Goal: Information Seeking & Learning: Understand process/instructions

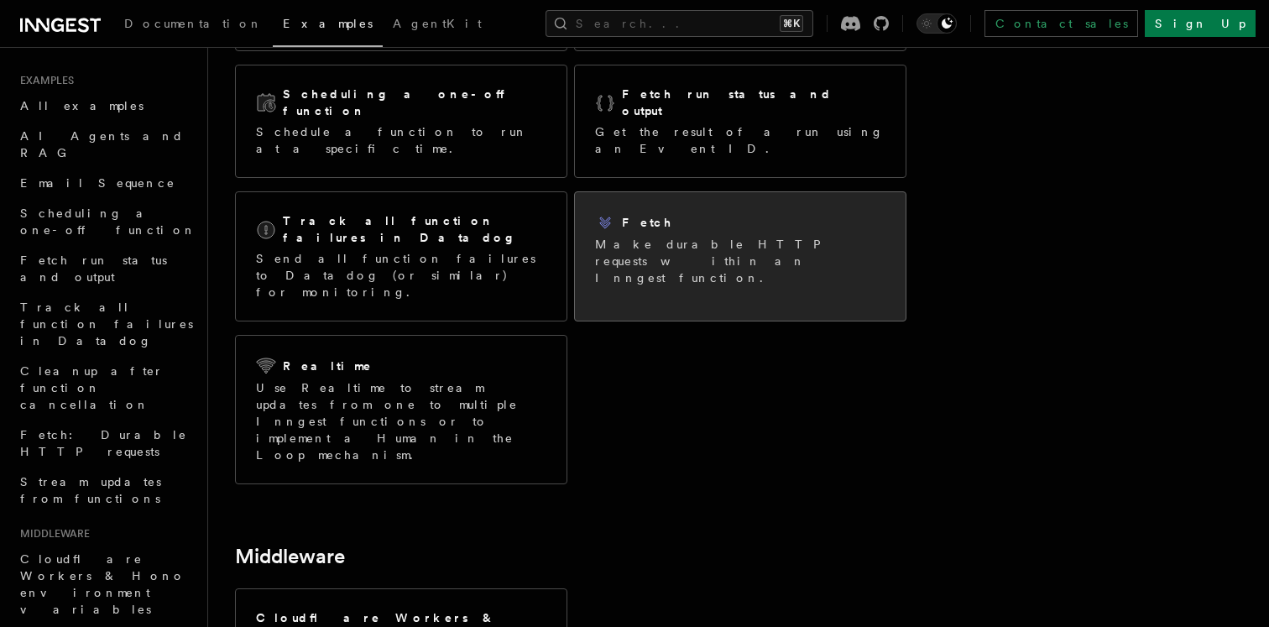
scroll to position [259, 0]
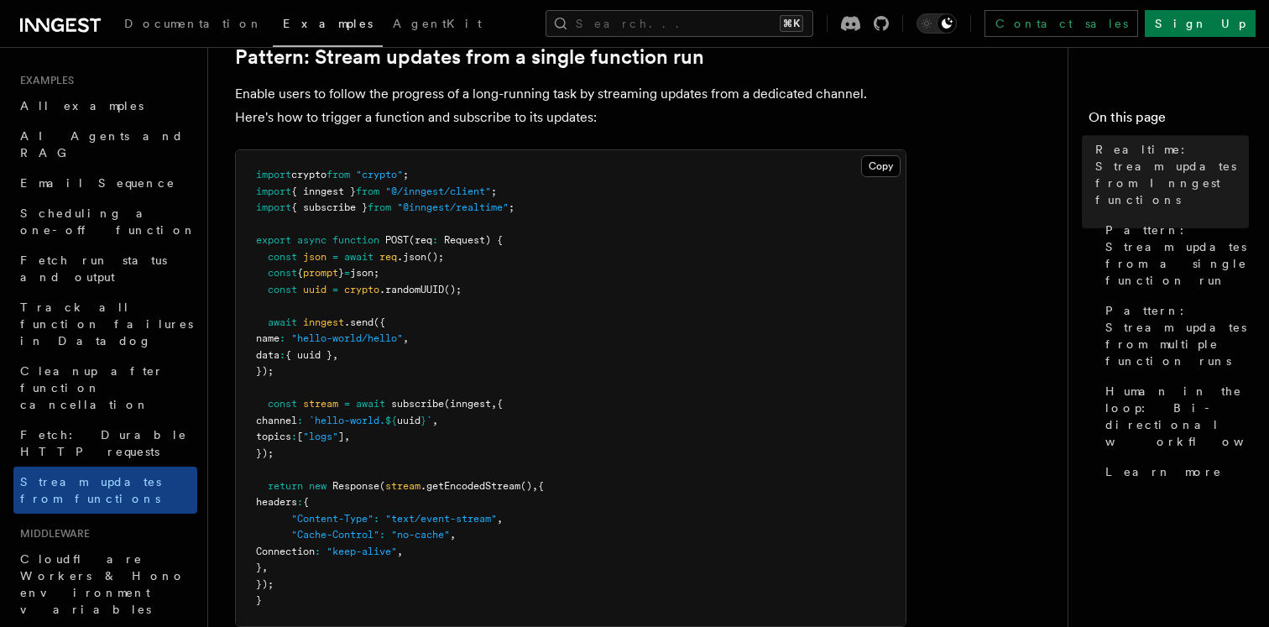
scroll to position [242, 0]
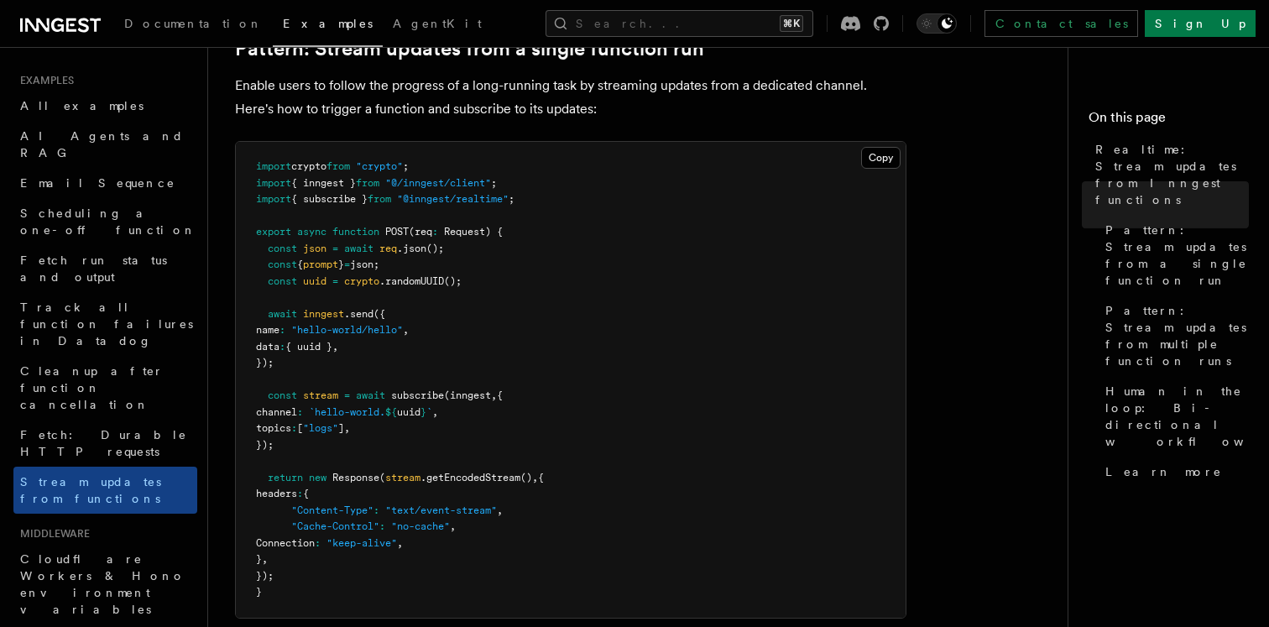
drag, startPoint x: 587, startPoint y: 214, endPoint x: 666, endPoint y: 395, distance: 197.0
click at [667, 395] on pre "import crypto from "crypto" ; import { inngest } from "@/inngest/client" ; impo…" at bounding box center [571, 380] width 670 height 476
click at [686, 374] on pre "import crypto from "crypto" ; import { inngest } from "@/inngest/client" ; impo…" at bounding box center [571, 380] width 670 height 476
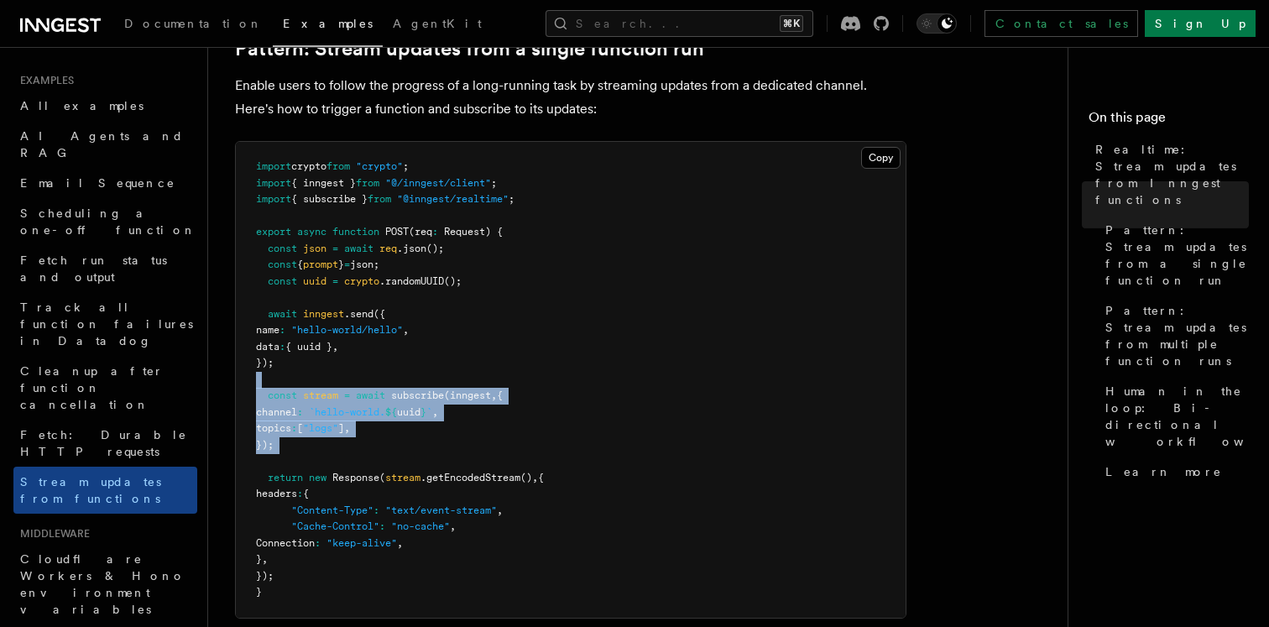
drag, startPoint x: 678, startPoint y: 460, endPoint x: 678, endPoint y: 377, distance: 83.1
click at [678, 377] on pre "import crypto from "crypto" ; import { inngest } from "@/inngest/client" ; impo…" at bounding box center [571, 380] width 670 height 476
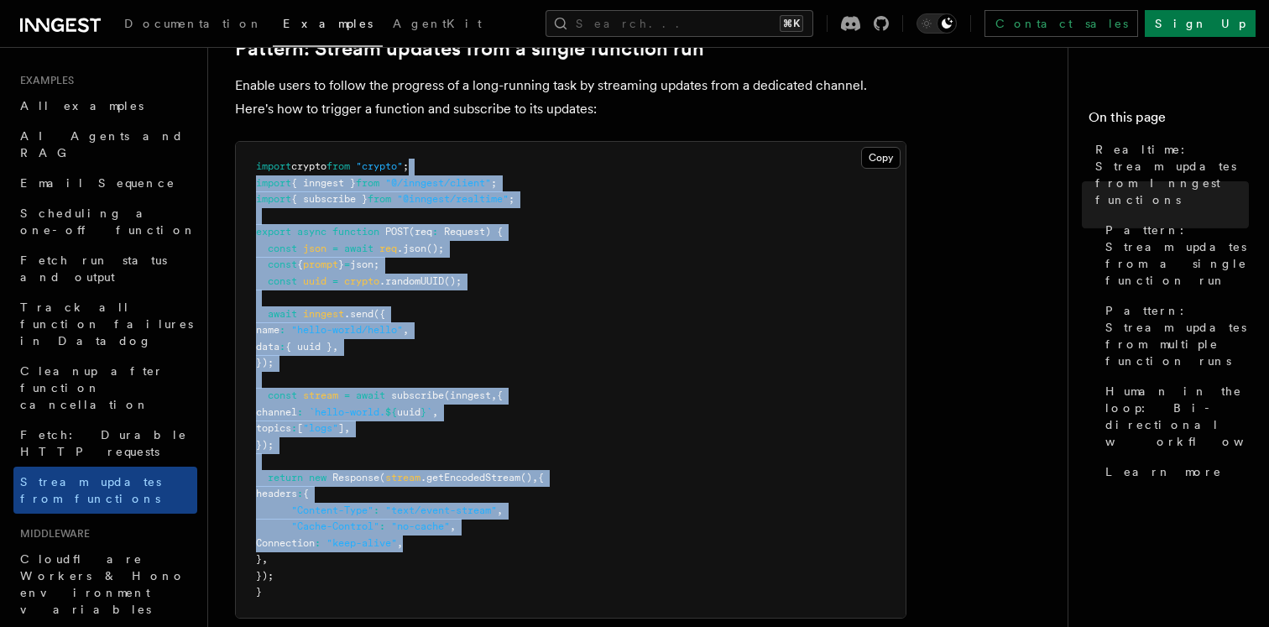
drag, startPoint x: 656, startPoint y: 551, endPoint x: 630, endPoint y: 170, distance: 381.1
click at [630, 170] on pre "import crypto from "crypto" ; import { inngest } from "@/inngest/client" ; impo…" at bounding box center [571, 380] width 670 height 476
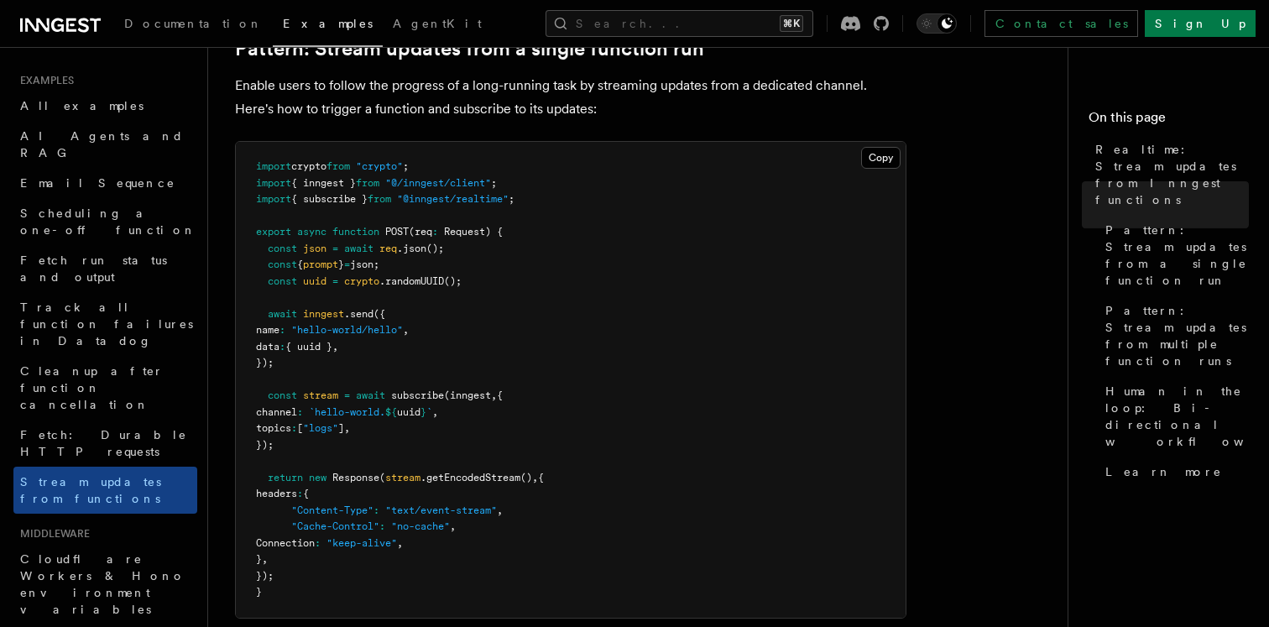
click at [663, 111] on p "Enable users to follow the progress of a long-running task by streaming updates…" at bounding box center [571, 97] width 672 height 47
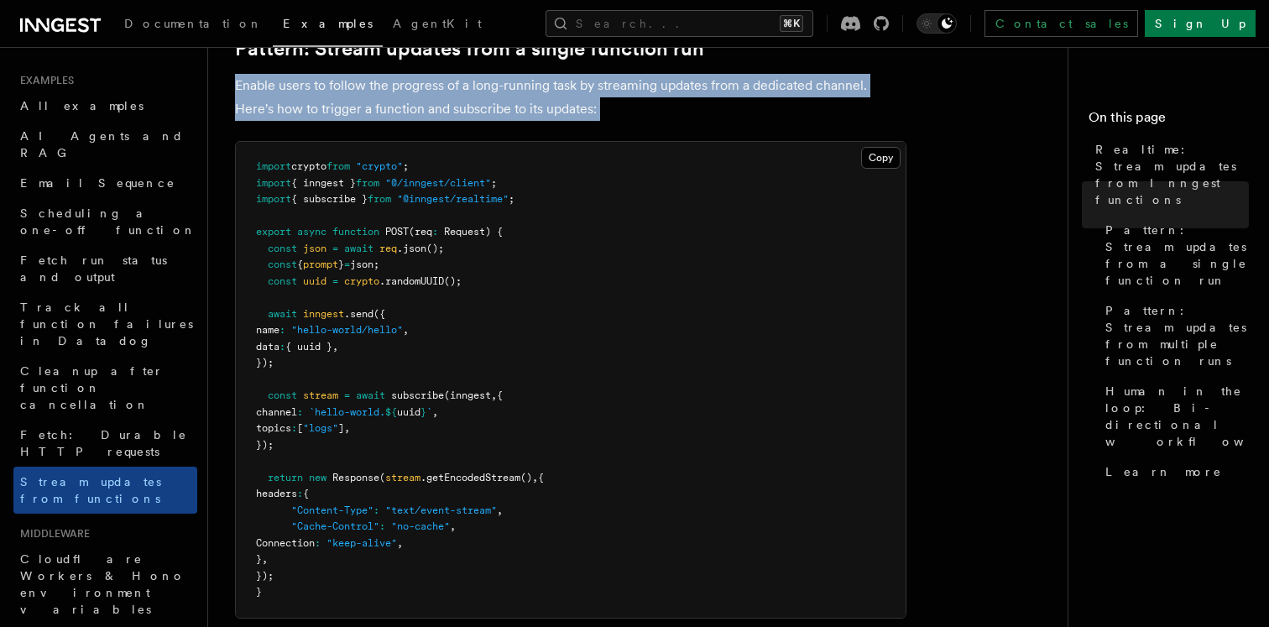
click at [663, 111] on p "Enable users to follow the progress of a long-running task by streaming updates…" at bounding box center [571, 97] width 672 height 47
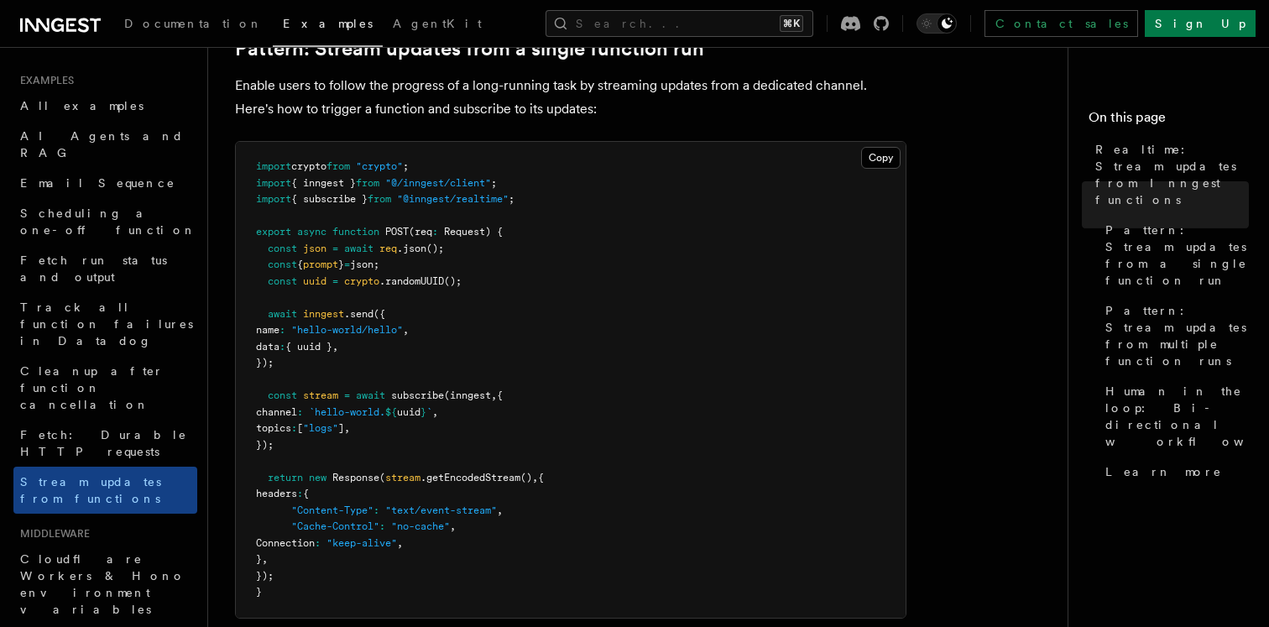
click at [663, 111] on p "Enable users to follow the progress of a long-running task by streaming updates…" at bounding box center [571, 97] width 672 height 47
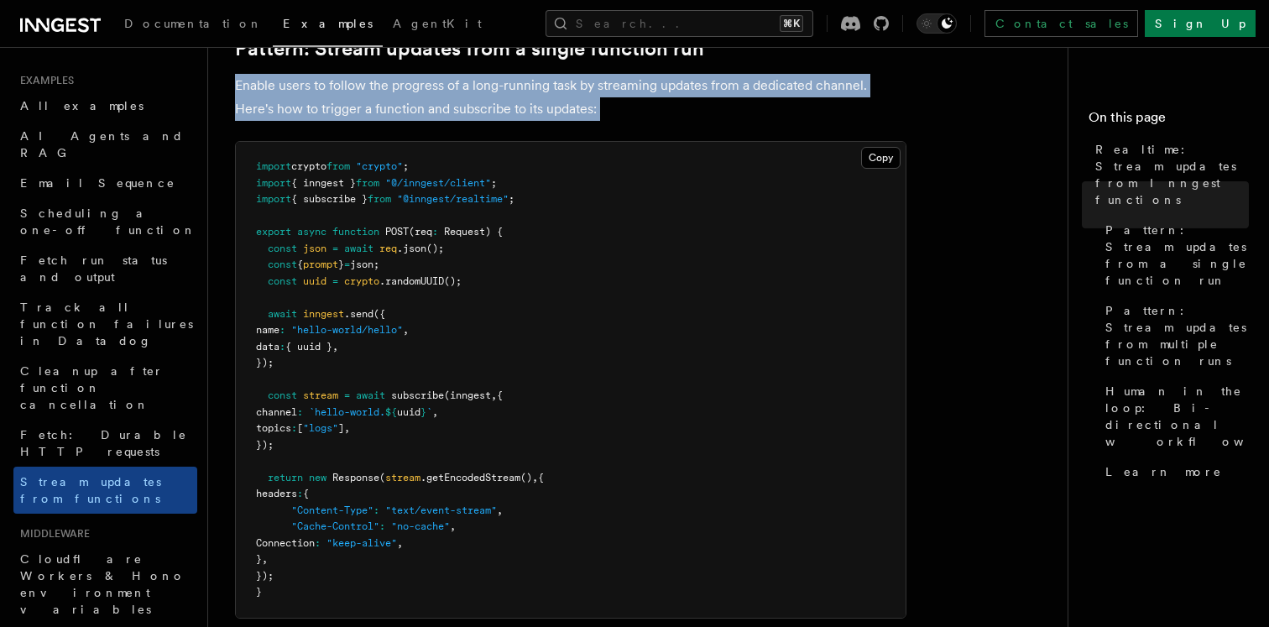
click at [663, 111] on p "Enable users to follow the progress of a long-running task by streaming updates…" at bounding box center [571, 97] width 672 height 47
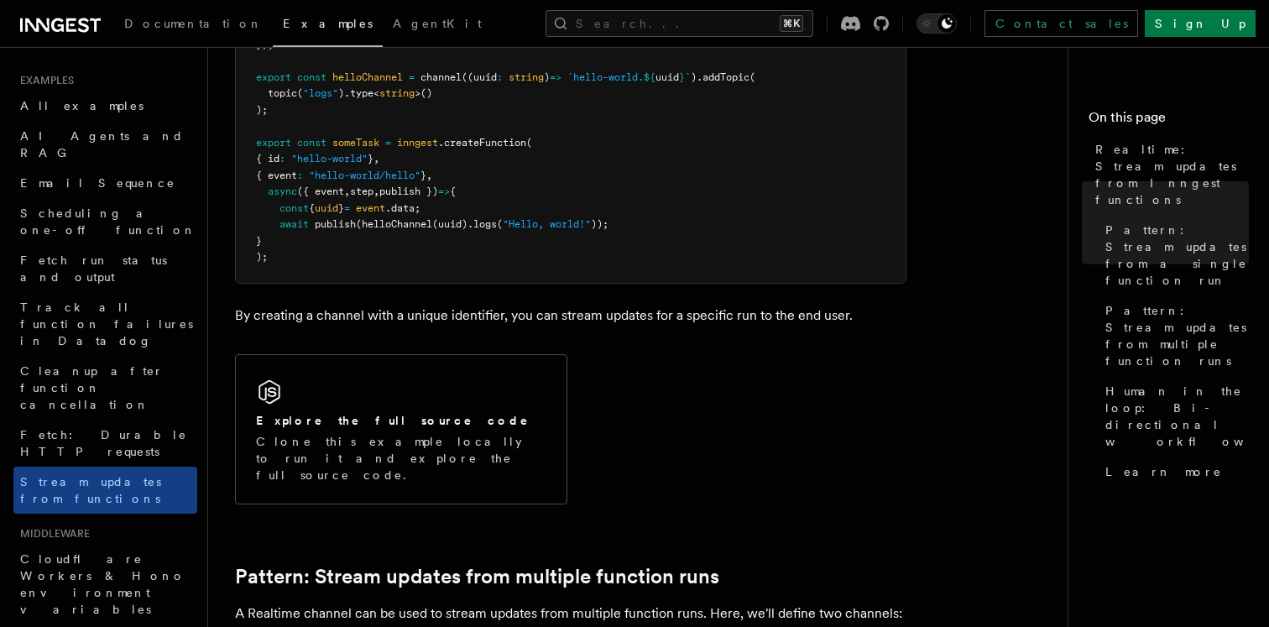
scroll to position [1023, 0]
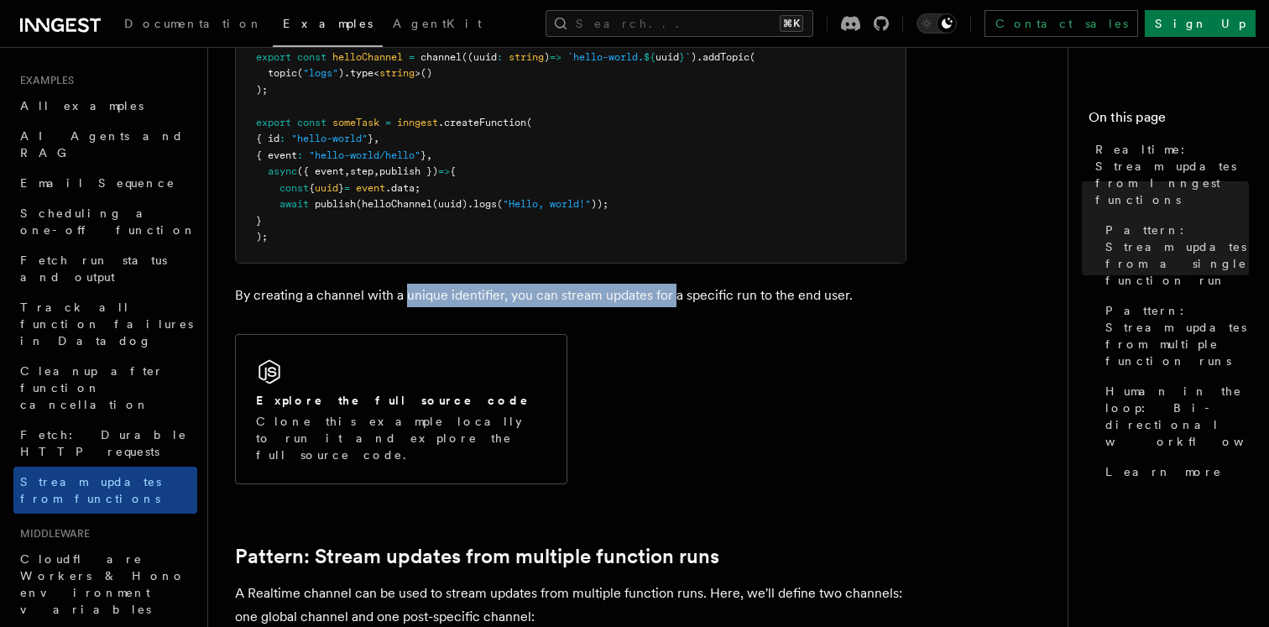
drag, startPoint x: 674, startPoint y: 299, endPoint x: 406, endPoint y: 297, distance: 267.8
click at [406, 297] on p "By creating a channel with a unique identifier, you can stream updates for a sp…" at bounding box center [571, 296] width 672 height 24
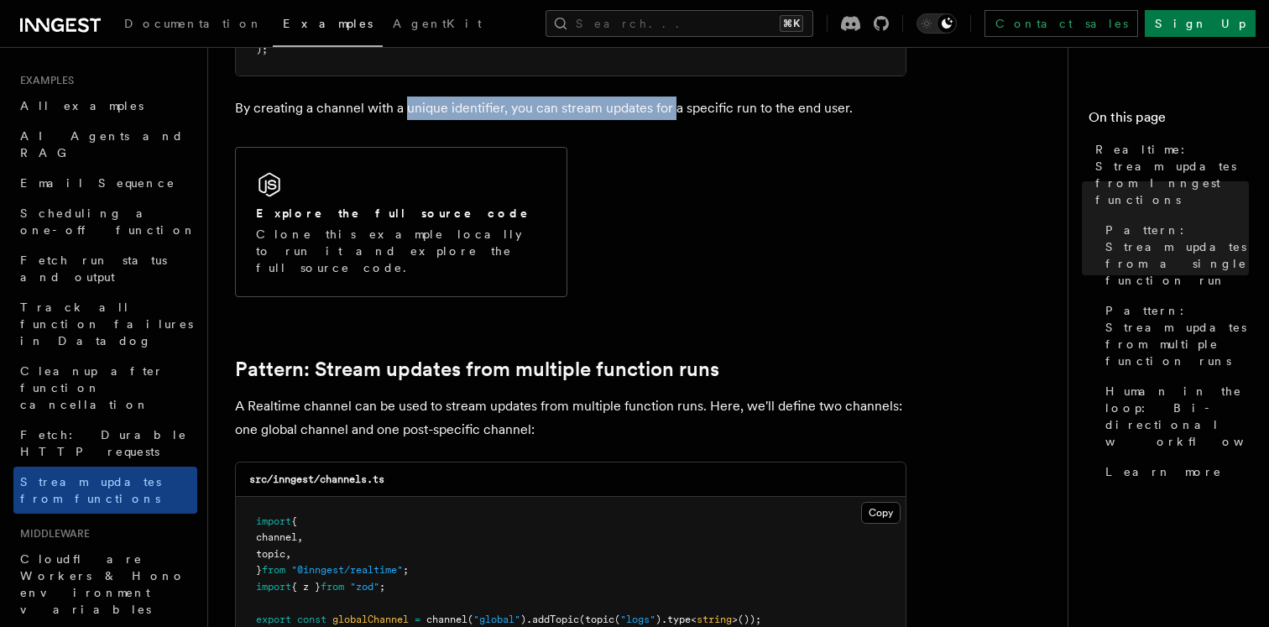
scroll to position [1219, 0]
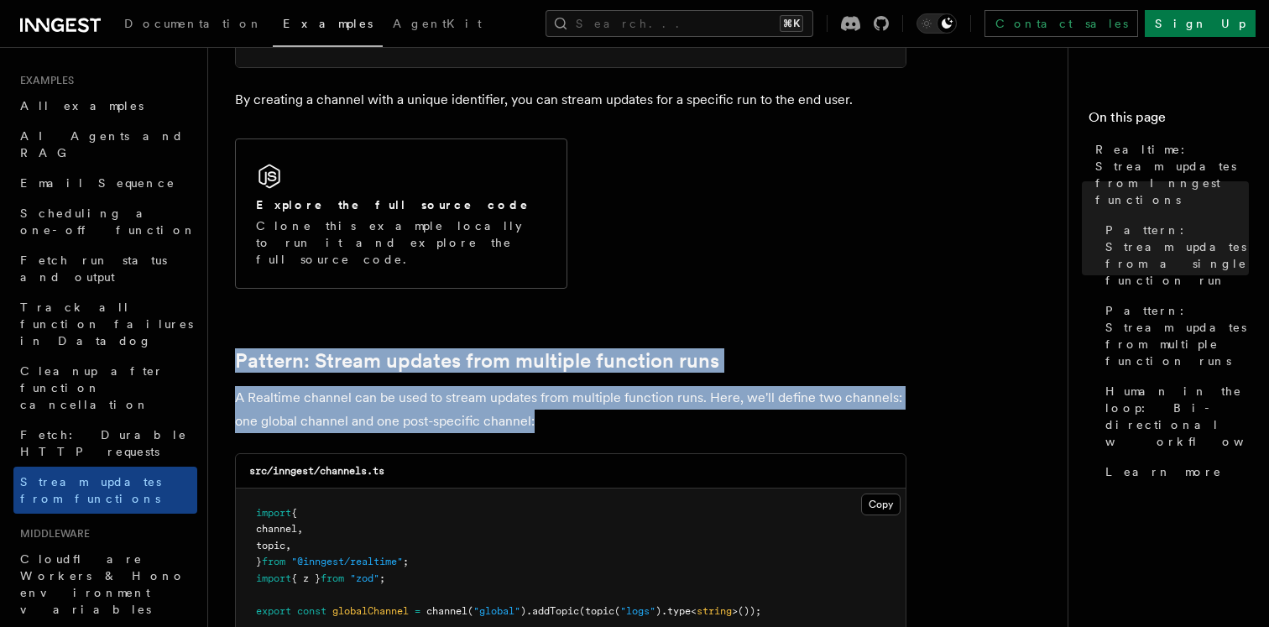
drag, startPoint x: 605, startPoint y: 409, endPoint x: 532, endPoint y: 321, distance: 114.5
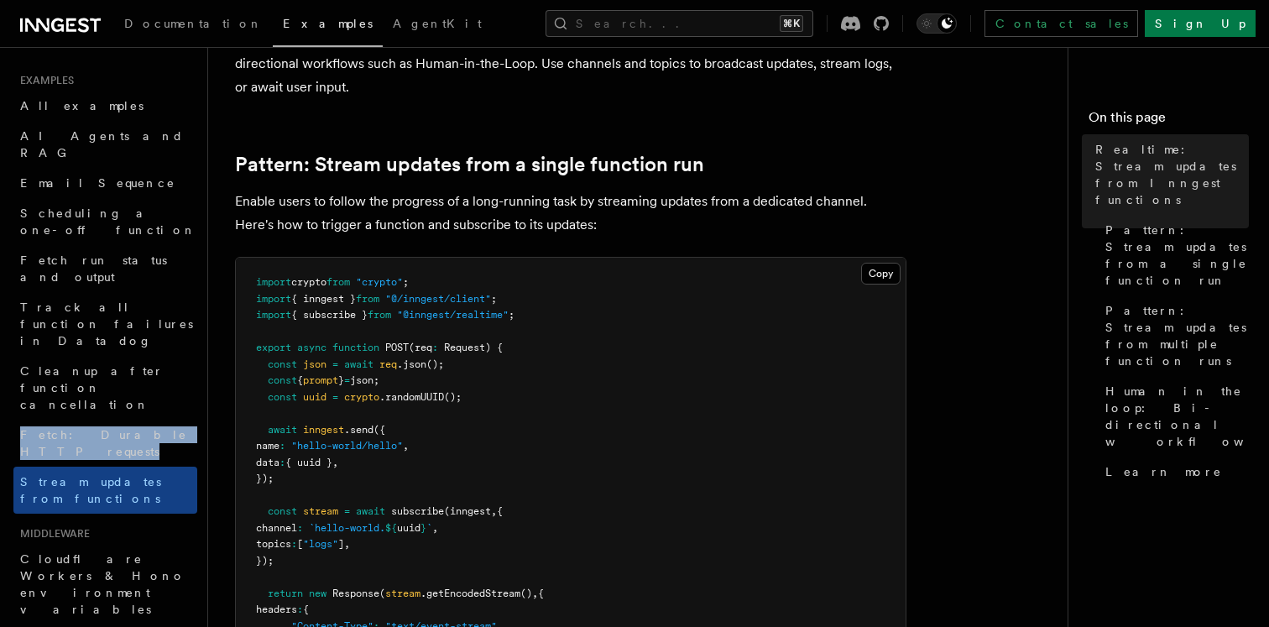
scroll to position [127, 0]
click at [736, 200] on p "Enable users to follow the progress of a long-running task by streaming updates…" at bounding box center [571, 212] width 672 height 47
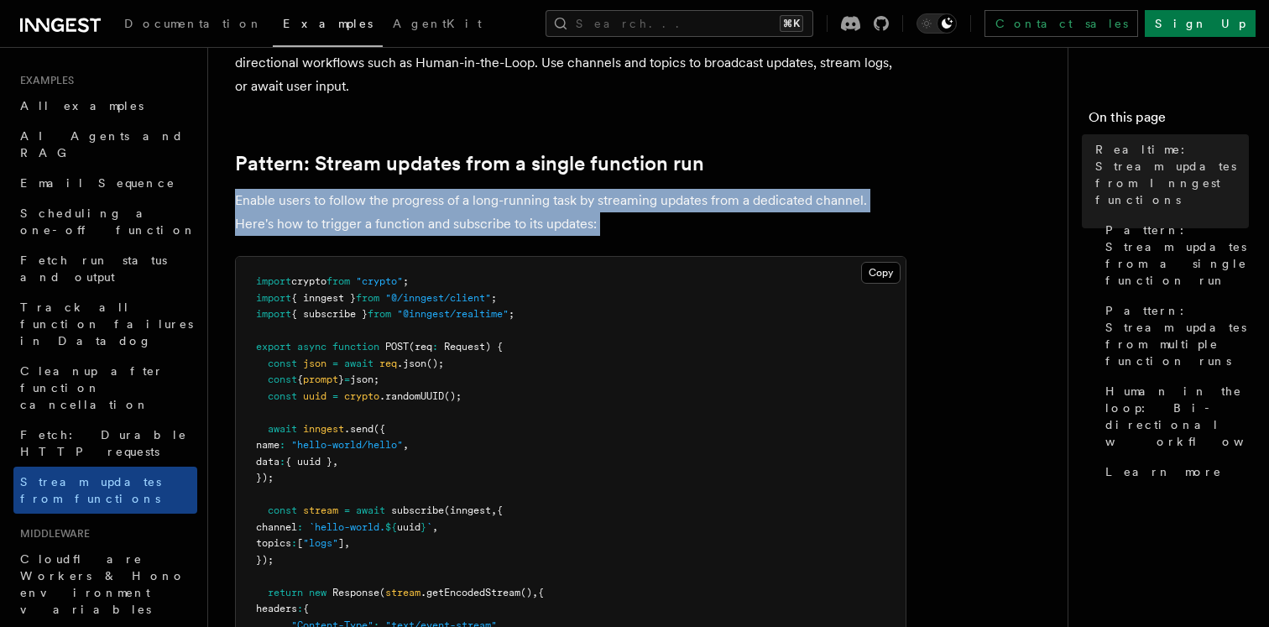
click at [736, 200] on p "Enable users to follow the progress of a long-running task by streaming updates…" at bounding box center [571, 212] width 672 height 47
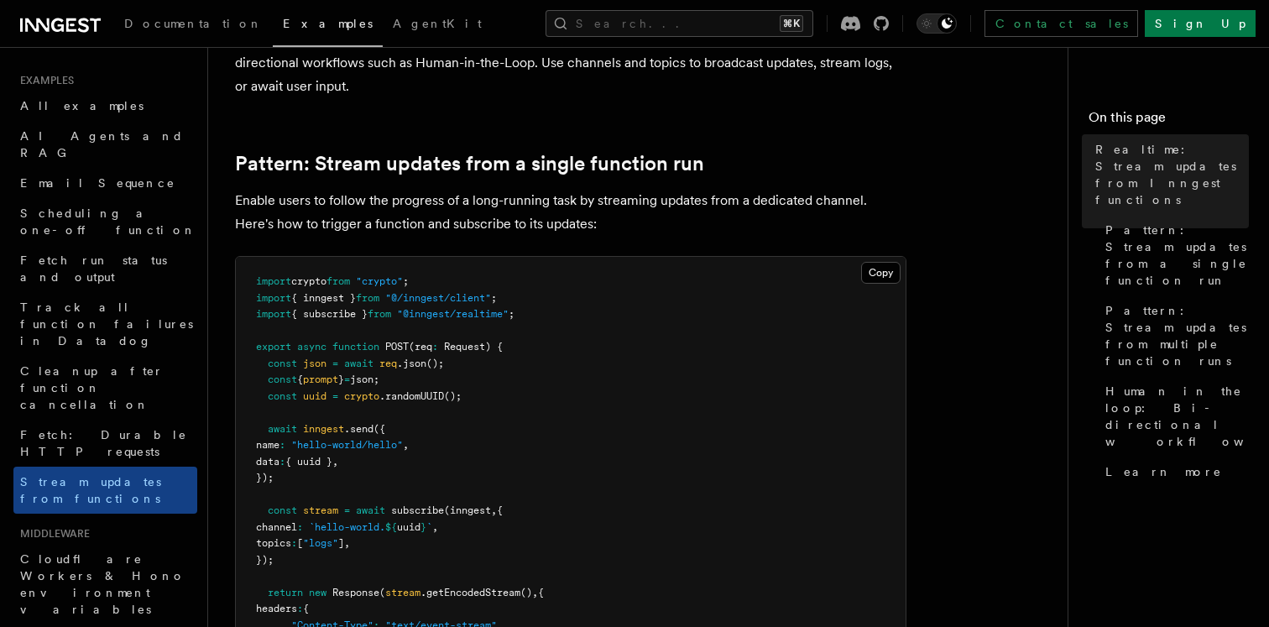
click at [736, 200] on p "Enable users to follow the progress of a long-running task by streaming updates…" at bounding box center [571, 212] width 672 height 47
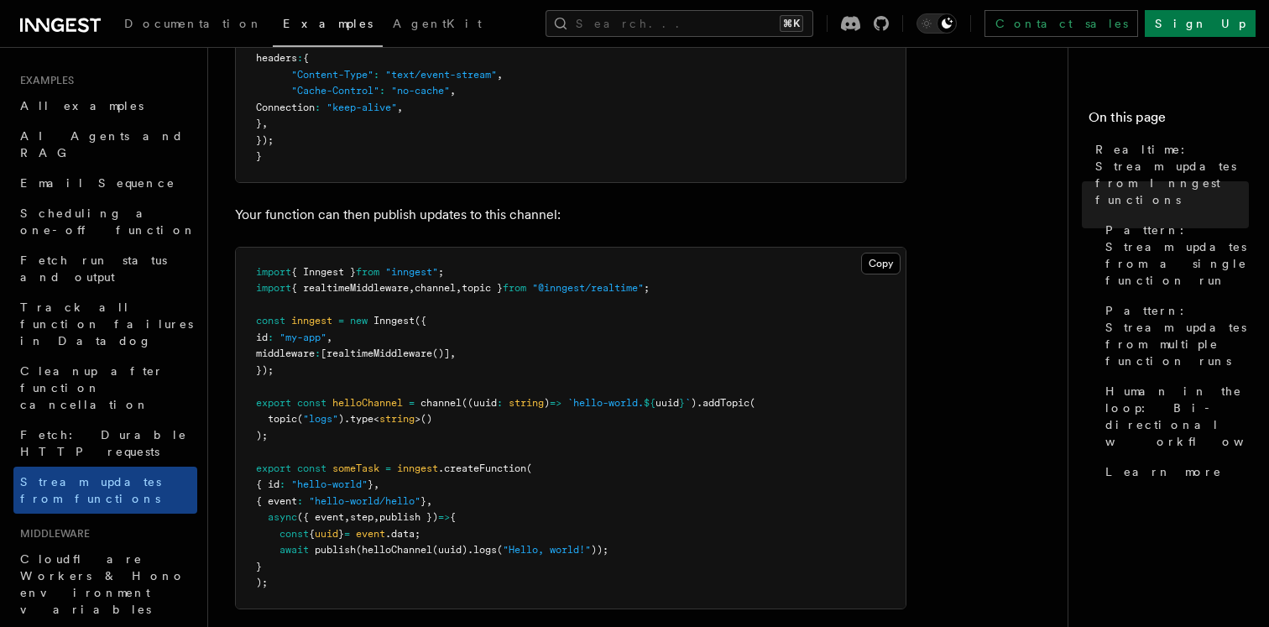
scroll to position [693, 0]
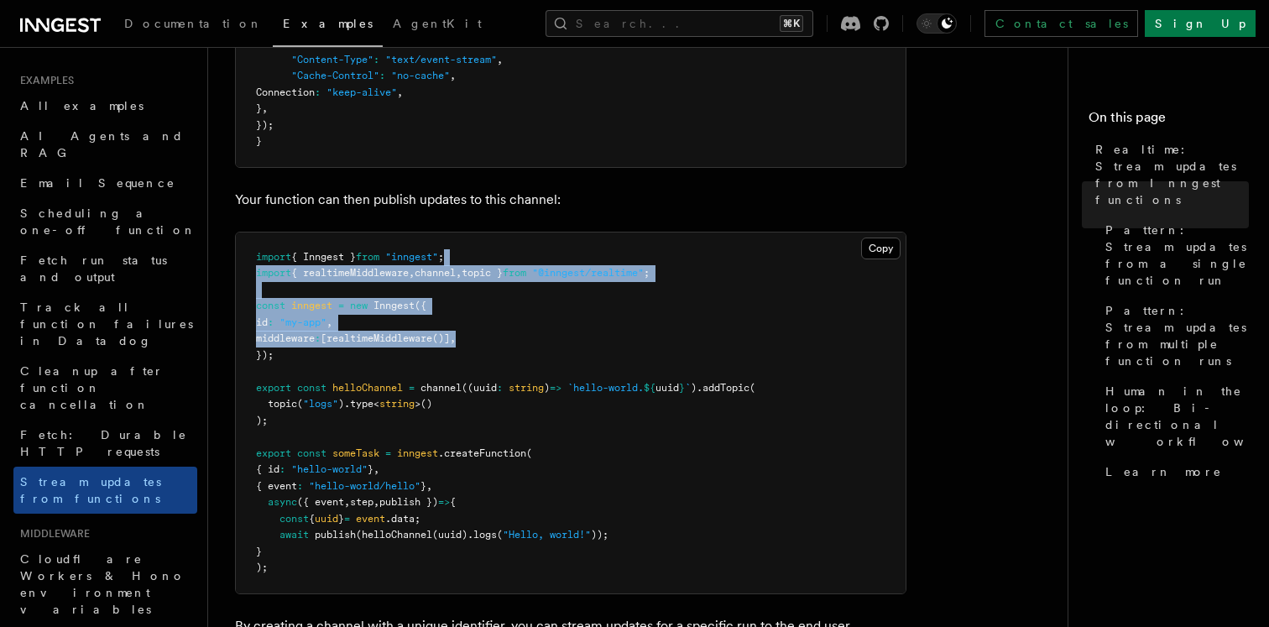
drag, startPoint x: 704, startPoint y: 340, endPoint x: 663, endPoint y: 263, distance: 87.5
click at [663, 264] on pre "import { Inngest } from "inngest" ; import { realtimeMiddleware , channel , top…" at bounding box center [571, 413] width 670 height 361
click at [663, 263] on pre "import { Inngest } from "inngest" ; import { realtimeMiddleware , channel , top…" at bounding box center [571, 413] width 670 height 361
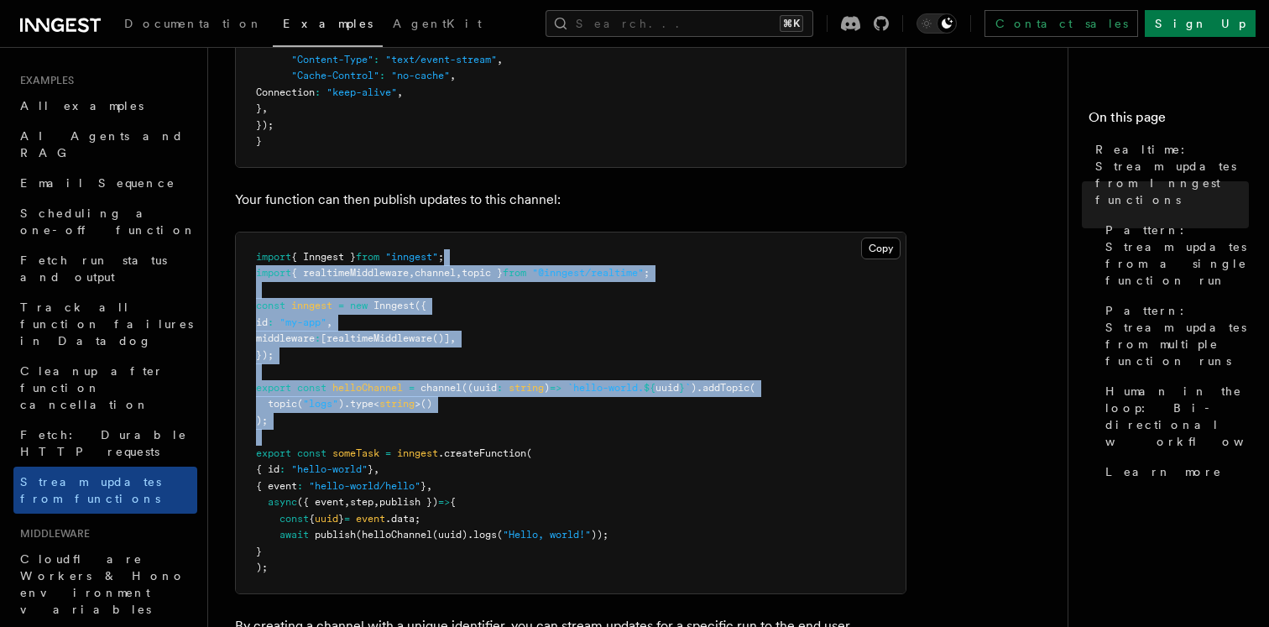
drag, startPoint x: 663, startPoint y: 263, endPoint x: 744, endPoint y: 436, distance: 190.8
click at [744, 436] on pre "import { Inngest } from "inngest" ; import { realtimeMiddleware , channel , top…" at bounding box center [571, 413] width 670 height 361
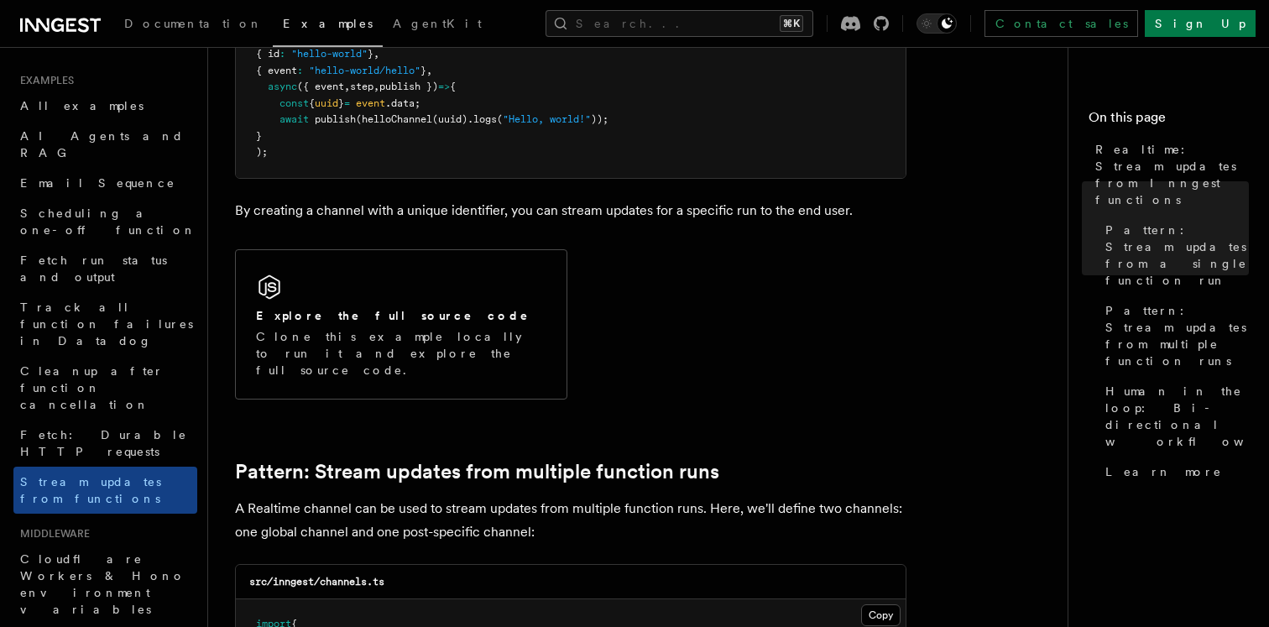
scroll to position [1120, 0]
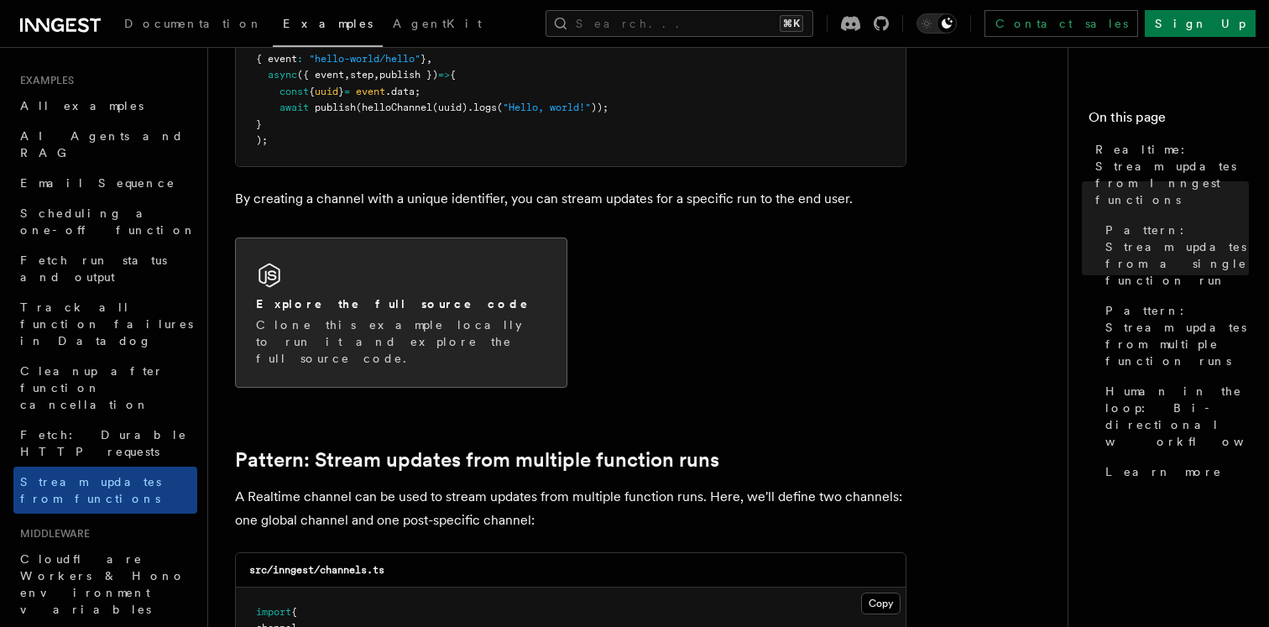
click at [401, 272] on div "Explore the full source code Clone this example locally to run it and explore t…" at bounding box center [401, 312] width 331 height 149
